Goal: Transaction & Acquisition: Purchase product/service

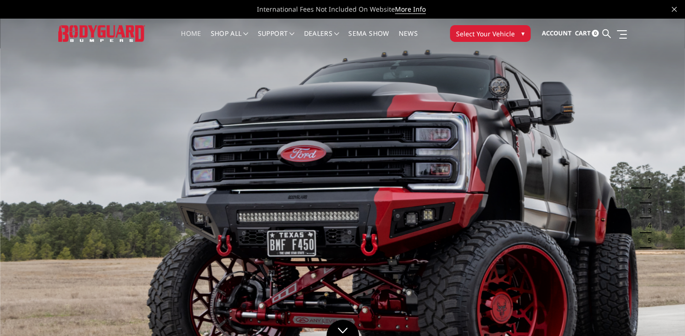
click at [502, 38] on span "Select Your Vehicle" at bounding box center [485, 34] width 59 height 10
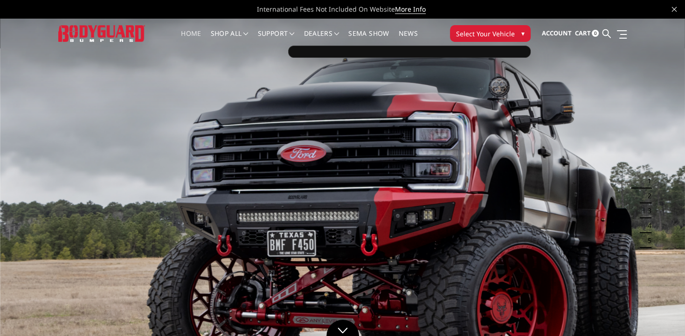
click at [504, 33] on span "Select Your Vehicle" at bounding box center [485, 34] width 59 height 10
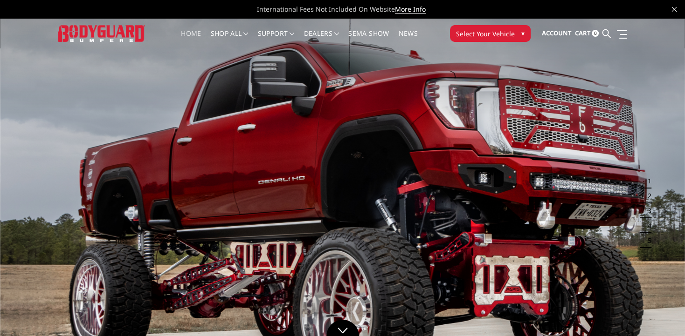
click at [504, 33] on span "Select Your Vehicle" at bounding box center [485, 34] width 59 height 10
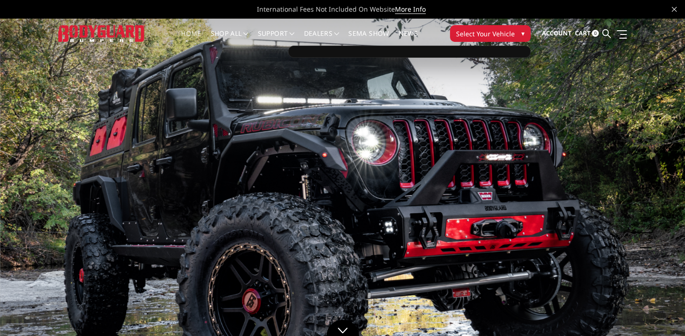
click at [504, 33] on span "Select Your Vehicle" at bounding box center [485, 34] width 59 height 10
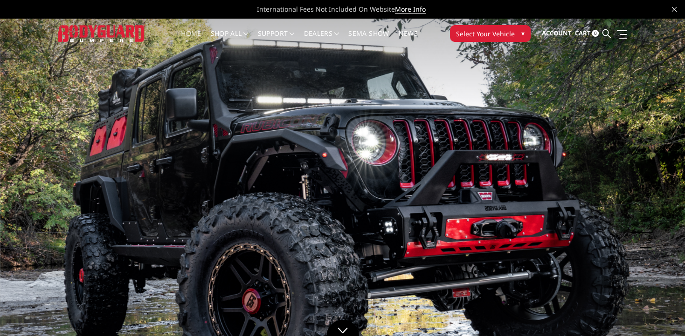
click at [504, 33] on span "Select Your Vehicle" at bounding box center [485, 34] width 59 height 10
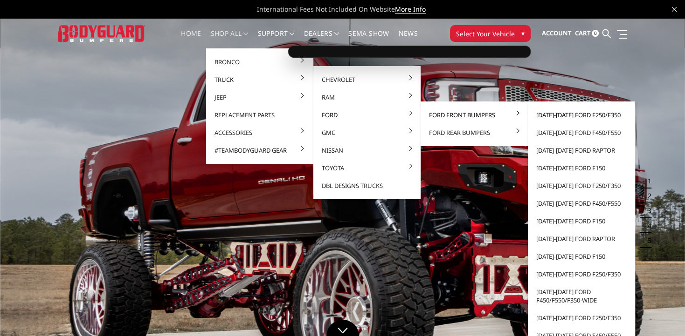
click at [540, 117] on link "[DATE]-[DATE] Ford F250/F350" at bounding box center [581, 115] width 100 height 18
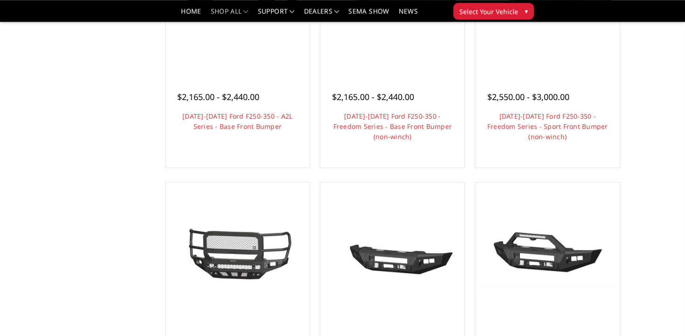
scroll to position [438, 0]
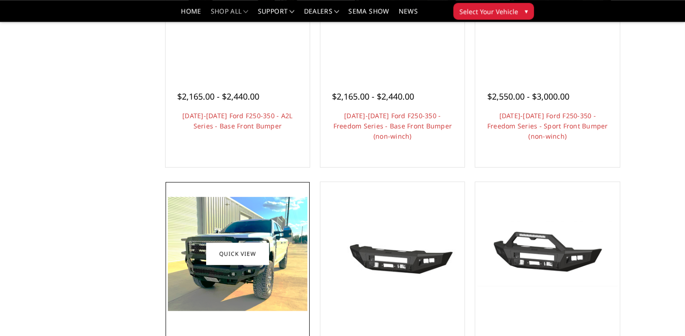
click at [256, 227] on img at bounding box center [237, 254] width 139 height 114
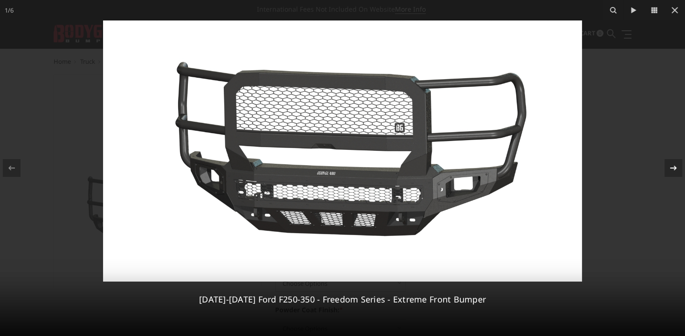
click at [671, 167] on icon at bounding box center [672, 168] width 11 height 11
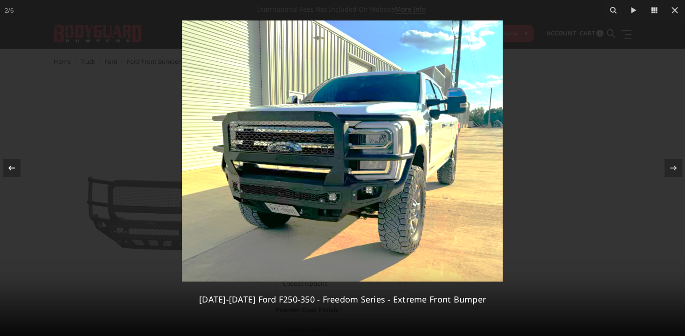
click at [16, 173] on icon at bounding box center [11, 168] width 11 height 11
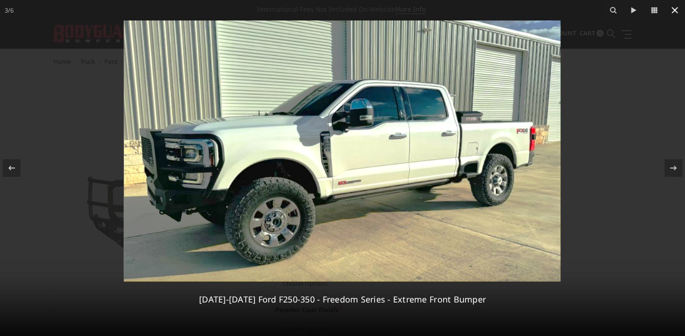
click at [673, 7] on icon at bounding box center [674, 10] width 11 height 11
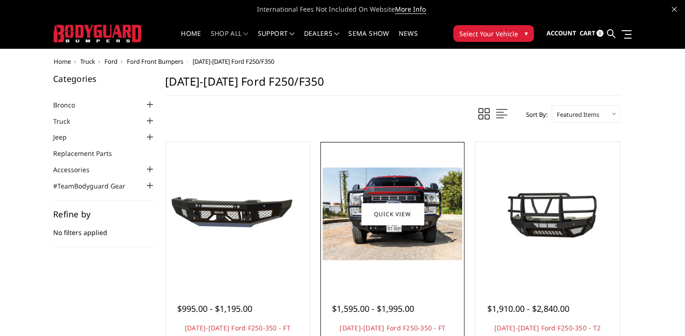
click at [400, 279] on div at bounding box center [391, 213] width 139 height 139
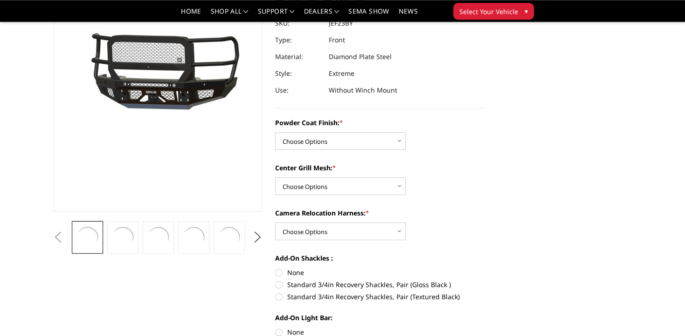
scroll to position [115, 0]
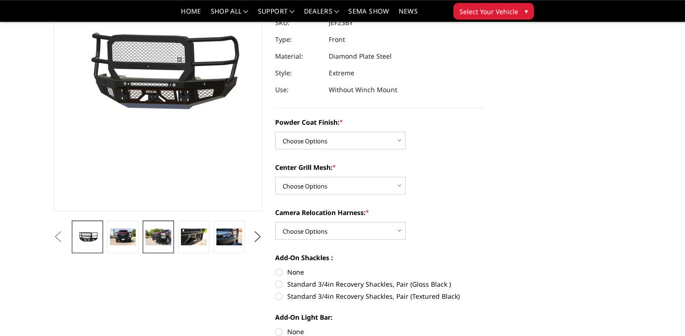
click at [152, 233] on img at bounding box center [157, 237] width 25 height 17
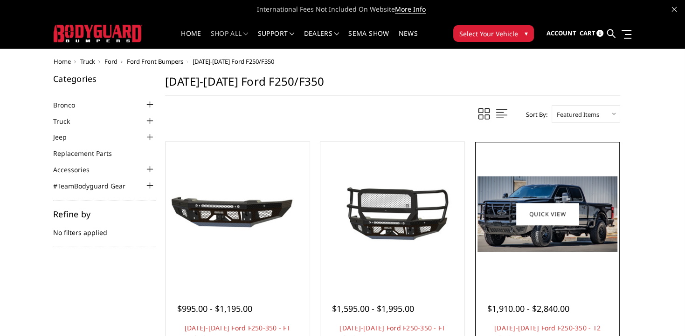
click at [557, 185] on img at bounding box center [546, 214] width 139 height 75
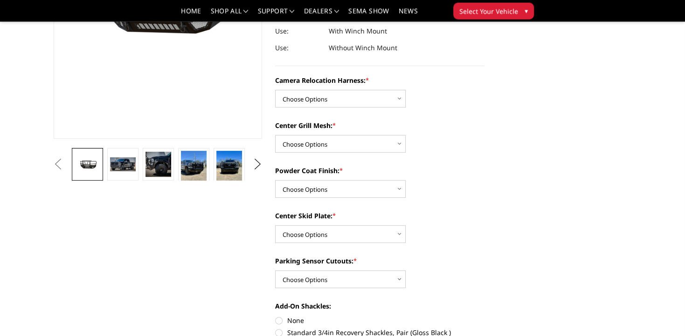
scroll to position [190, 0]
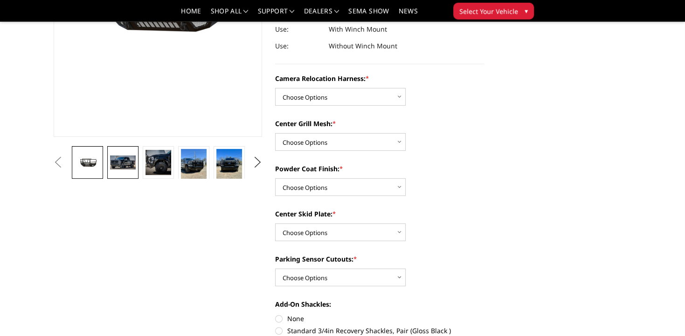
click at [128, 158] on img at bounding box center [122, 163] width 25 height 14
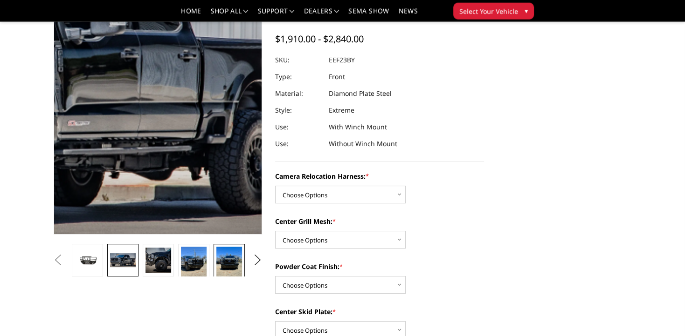
scroll to position [91, 0]
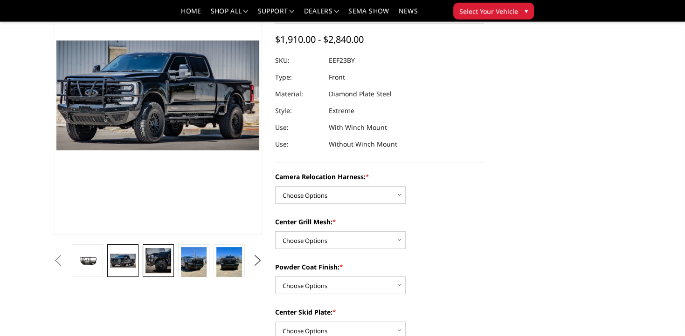
click at [162, 260] on img at bounding box center [157, 260] width 25 height 25
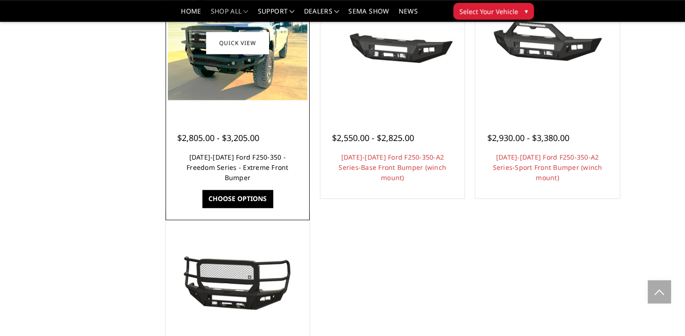
scroll to position [650, 0]
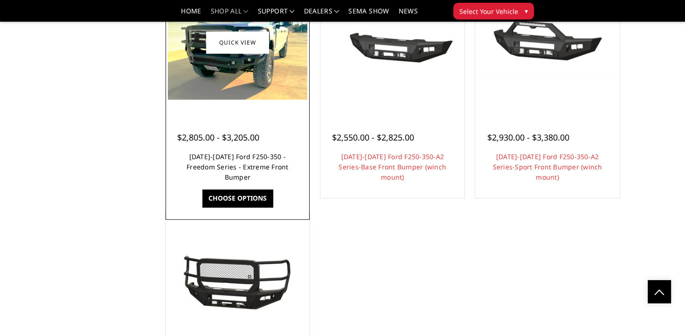
click at [258, 178] on link "[DATE]-[DATE] Ford F250-350 - Freedom Series - Extreme Front Bumper" at bounding box center [237, 166] width 102 height 29
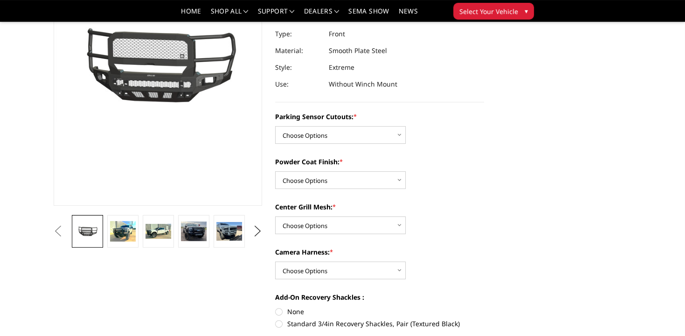
scroll to position [122, 0]
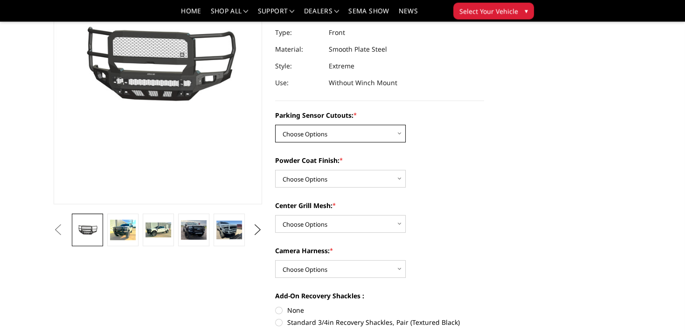
click at [275, 125] on select "Choose Options No - Without Parking Sensor Cutouts Yes - With Parking Sensor Cu…" at bounding box center [340, 134] width 130 height 18
select select "2583"
click option "Yes - With Parking Sensor Cutouts" at bounding box center [0, 0] width 0 height 0
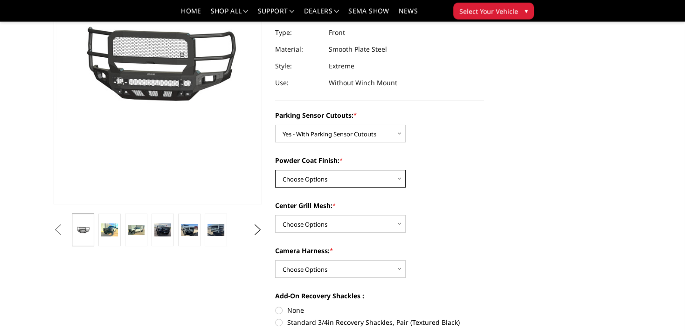
click at [275, 170] on select "Choose Options Bare Metal Textured Black Powder Coat" at bounding box center [340, 179] width 130 height 18
select select "2585"
click option "Textured Black Powder Coat" at bounding box center [0, 0] width 0 height 0
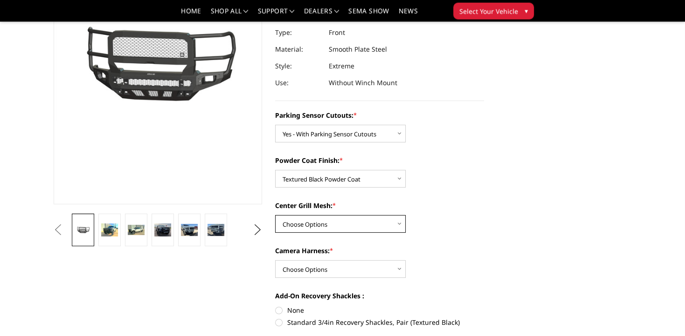
click at [275, 215] on select "Choose Options With Center Grill Mesh Without Center Grill Mesh" at bounding box center [340, 224] width 130 height 18
select select "2587"
click option "Without Center Grill Mesh" at bounding box center [0, 0] width 0 height 0
click at [275, 260] on select "Choose Options WITH Camera Harness WITHOUT Camera Harness" at bounding box center [340, 269] width 130 height 18
select select "2588"
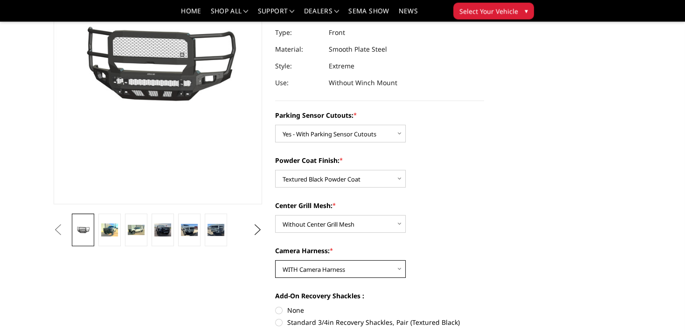
click option "WITH Camera Harness" at bounding box center [0, 0] width 0 height 0
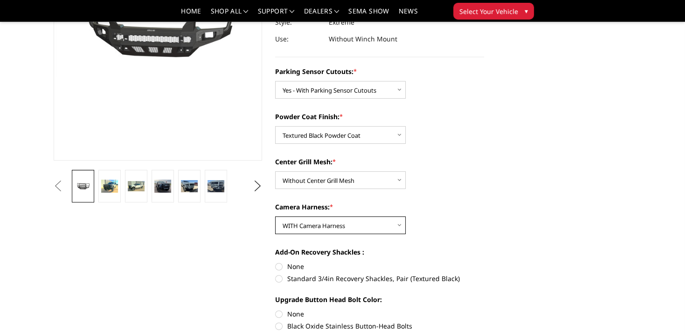
scroll to position [168, 0]
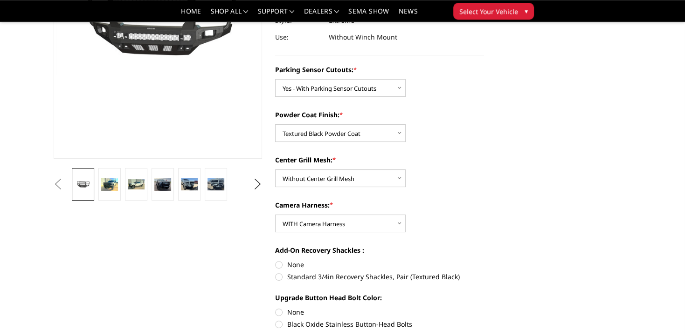
click at [279, 280] on label "Standard 3/4in Recovery Shackles, Pair (Textured Black)" at bounding box center [379, 277] width 209 height 10
click at [484, 260] on input "Standard 3/4in Recovery Shackles, Pair (Textured Black)" at bounding box center [484, 260] width 0 height 0
radio input "true"
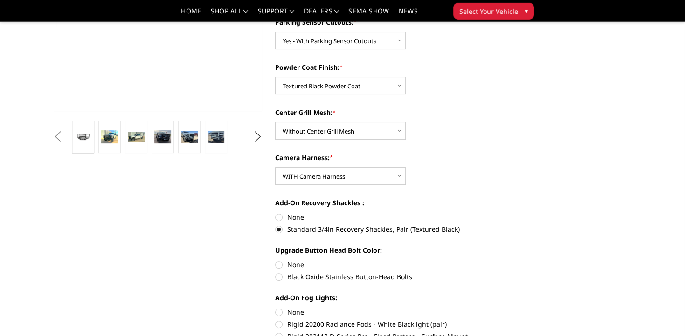
scroll to position [262, 0]
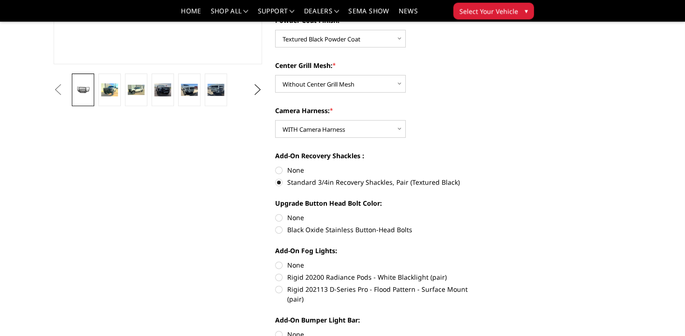
click at [278, 219] on label "None" at bounding box center [379, 218] width 209 height 10
click at [275, 213] on input "None" at bounding box center [275, 213] width 0 height 0
radio input "true"
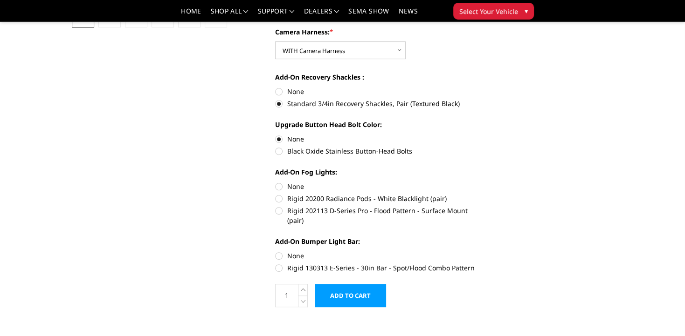
scroll to position [343, 0]
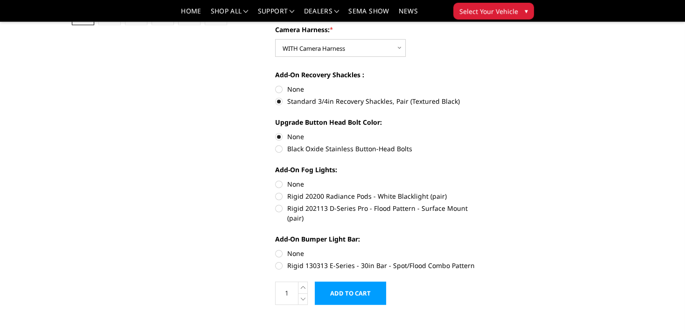
click at [281, 184] on label "None" at bounding box center [379, 184] width 209 height 10
click at [275, 180] on input "None" at bounding box center [275, 179] width 0 height 0
radio input "true"
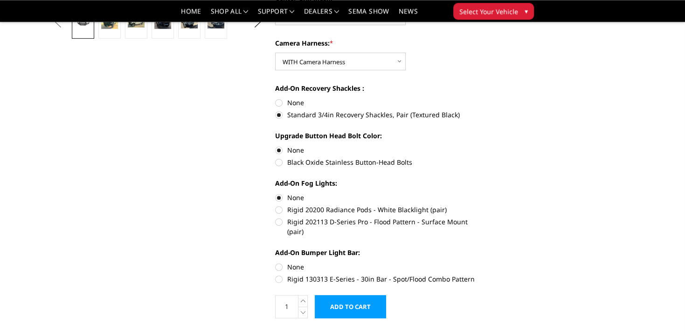
scroll to position [338, 0]
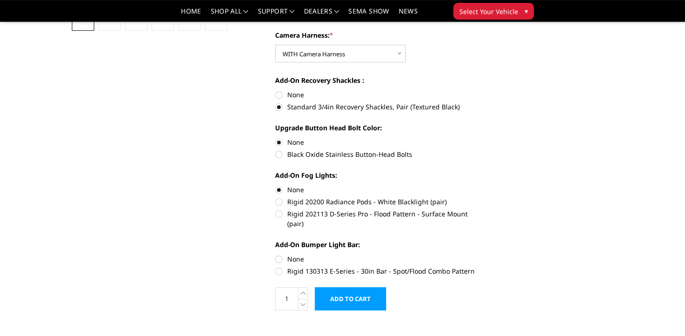
click at [278, 216] on label "Rigid 202113 D-Series Pro - Flood Pattern - Surface Mount (pair)" at bounding box center [379, 219] width 209 height 20
click at [484, 198] on input "Rigid 202113 D-Series Pro - Flood Pattern - Surface Mount (pair)" at bounding box center [484, 197] width 0 height 0
radio input "true"
click at [277, 254] on label "None" at bounding box center [379, 259] width 209 height 10
click at [275, 254] on input "None" at bounding box center [275, 254] width 0 height 0
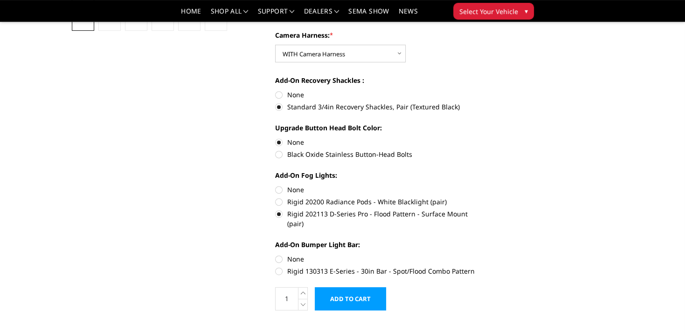
radio input "true"
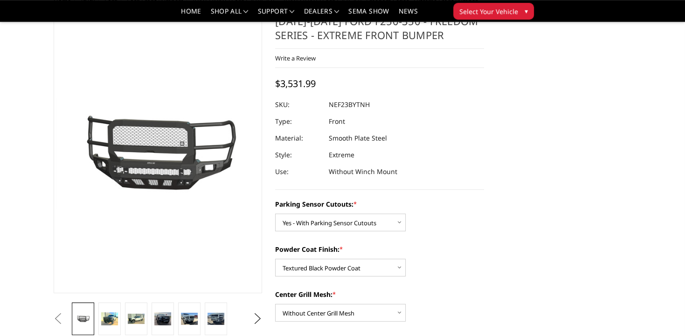
scroll to position [32, 0]
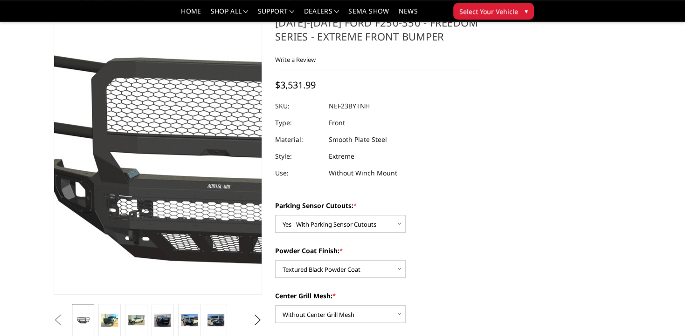
drag, startPoint x: 221, startPoint y: 219, endPoint x: 111, endPoint y: 133, distance: 139.4
click at [111, 133] on img at bounding box center [239, 159] width 596 height 326
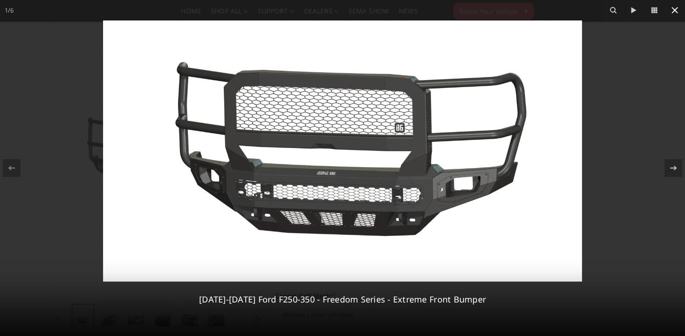
click at [674, 14] on icon at bounding box center [674, 10] width 11 height 11
